Goal: Information Seeking & Learning: Learn about a topic

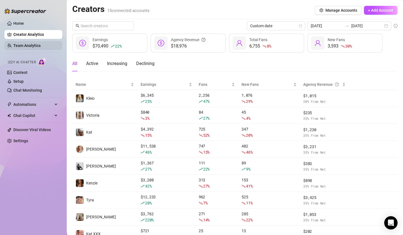
click at [31, 44] on link "Team Analytics" at bounding box center [26, 45] width 27 height 4
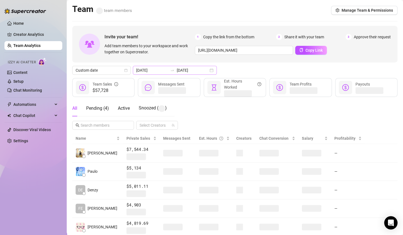
click at [209, 70] on div "[DATE] [DATE]" at bounding box center [175, 70] width 84 height 9
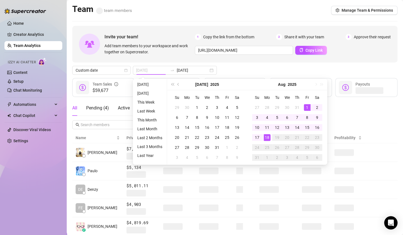
click at [307, 108] on div "1" at bounding box center [307, 107] width 7 height 7
type input "[DATE]"
click at [267, 137] on div "18" at bounding box center [267, 137] width 7 height 7
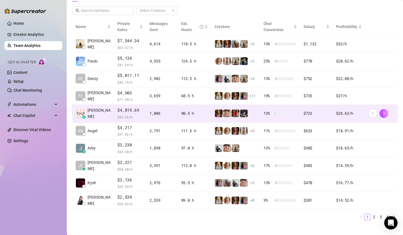
scroll to position [120, 0]
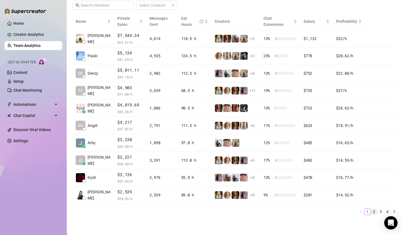
click at [371, 212] on link "2" at bounding box center [374, 212] width 6 height 6
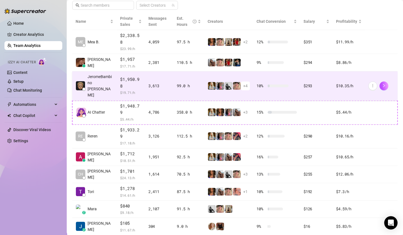
click at [286, 78] on td "10 %" at bounding box center [276, 85] width 47 height 29
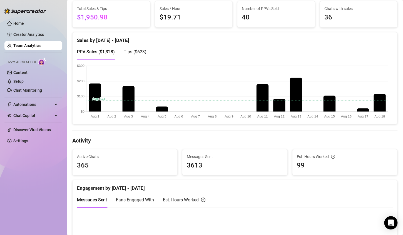
click at [294, 80] on canvas at bounding box center [232, 92] width 311 height 56
click at [293, 75] on canvas at bounding box center [232, 92] width 311 height 56
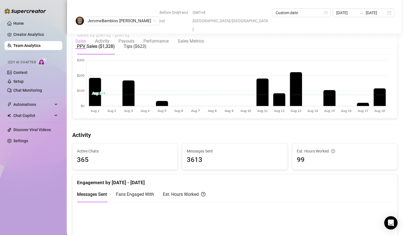
scroll to position [132, 0]
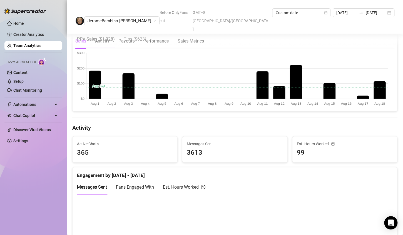
click at [282, 71] on canvas at bounding box center [232, 79] width 311 height 56
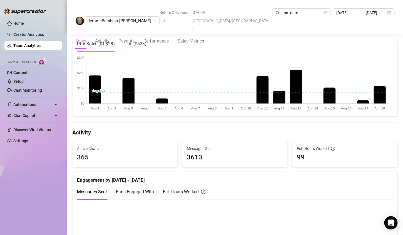
scroll to position [128, 0]
click at [384, 33] on div "Sales Activity Payouts Performance Sales Metrics" at bounding box center [234, 41] width 319 height 16
